Goal: Use online tool/utility: Use online tool/utility

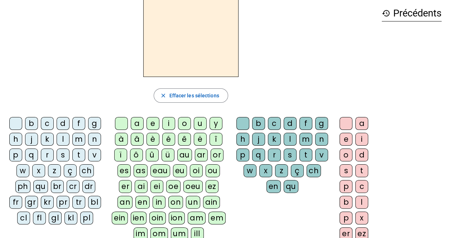
scroll to position [32, 0]
click at [32, 124] on div "b" at bounding box center [31, 123] width 13 height 13
click at [185, 125] on div "o" at bounding box center [184, 123] width 13 height 13
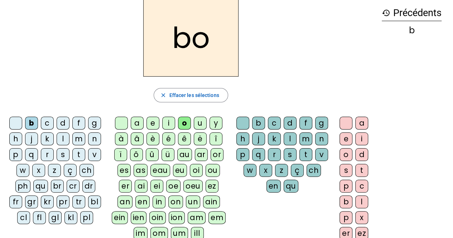
click at [289, 140] on div "l" at bounding box center [289, 138] width 13 height 13
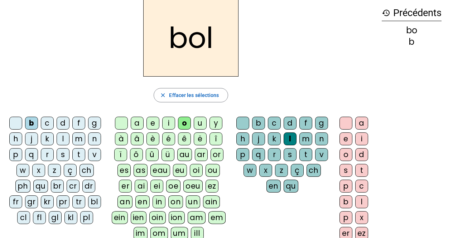
scroll to position [0, 0]
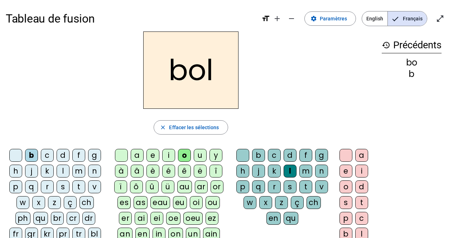
click at [62, 190] on div "s" at bounding box center [63, 186] width 13 height 13
click at [165, 152] on div "i" at bounding box center [168, 155] width 13 height 13
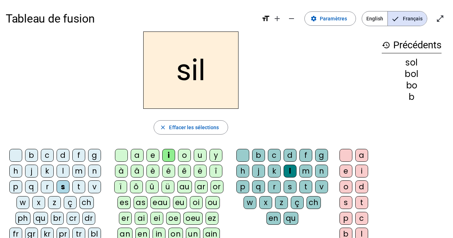
click at [244, 156] on div at bounding box center [242, 155] width 13 height 13
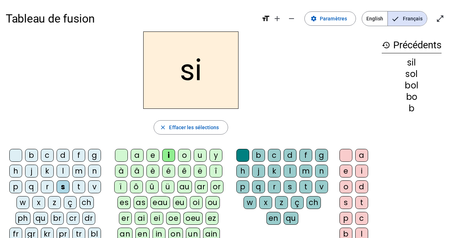
click at [93, 170] on div "n" at bounding box center [94, 171] width 13 height 13
click at [155, 156] on div "e" at bounding box center [152, 155] width 13 height 13
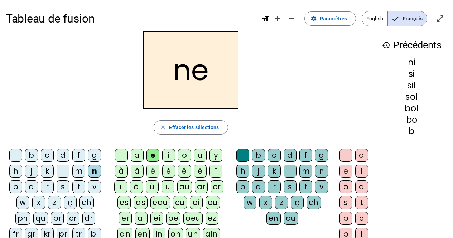
click at [60, 170] on div "l" at bounding box center [63, 171] width 13 height 13
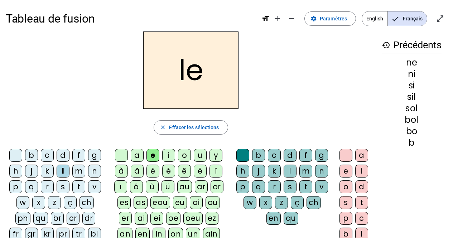
click at [136, 151] on div "a" at bounding box center [137, 155] width 13 height 13
click at [95, 185] on div "v" at bounding box center [94, 186] width 13 height 13
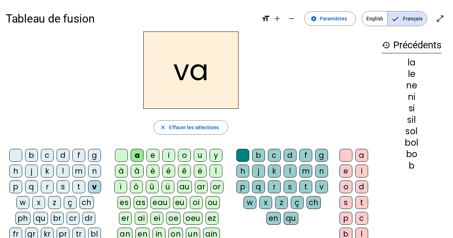
click at [79, 186] on div "t" at bounding box center [78, 186] width 13 height 13
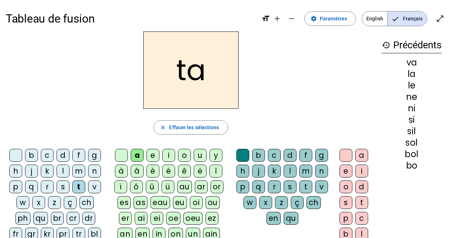
click at [155, 159] on div "e" at bounding box center [152, 155] width 13 height 13
click at [62, 155] on div "d" at bounding box center [63, 155] width 13 height 13
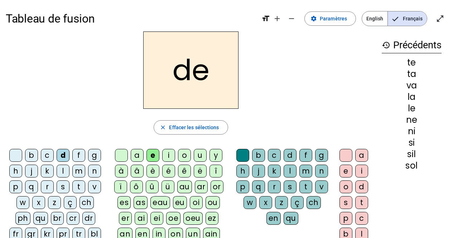
click at [79, 167] on div "m" at bounding box center [78, 171] width 13 height 13
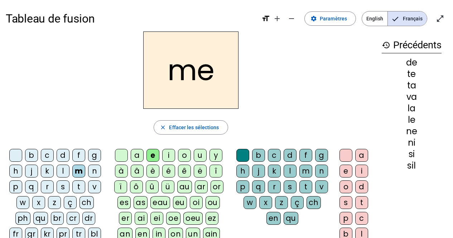
click at [139, 152] on div "a" at bounding box center [137, 155] width 13 height 13
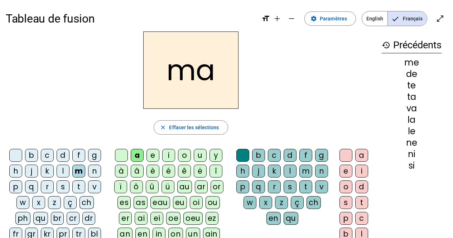
click at [290, 171] on div "l" at bounding box center [289, 171] width 13 height 13
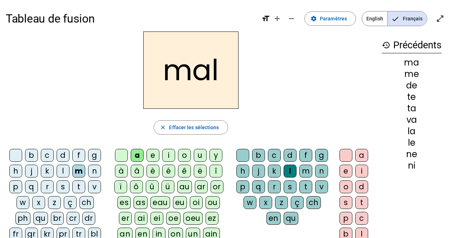
click at [33, 154] on div "b" at bounding box center [31, 155] width 13 height 13
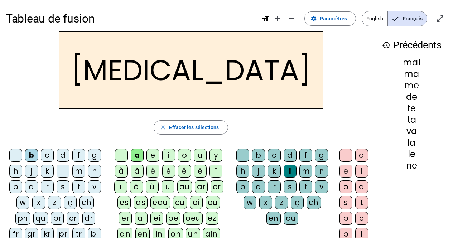
click at [273, 158] on div "c" at bounding box center [274, 155] width 13 height 13
